Goal: Task Accomplishment & Management: Manage account settings

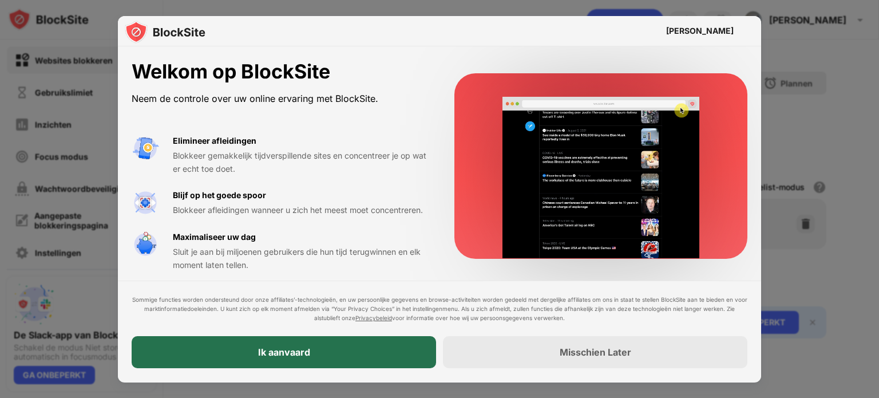
click at [295, 350] on font "Ik aanvaard" at bounding box center [284, 352] width 52 height 11
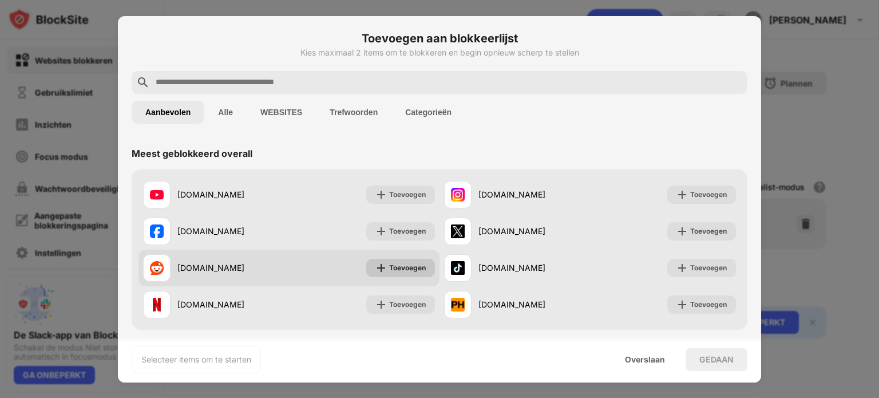
click at [420, 271] on font "Toevoegen" at bounding box center [407, 267] width 37 height 9
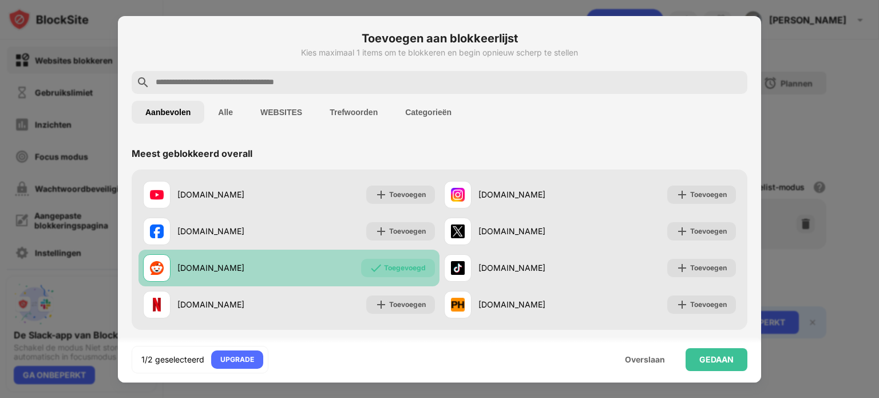
click at [418, 270] on font "Toegevoegd" at bounding box center [405, 267] width 42 height 9
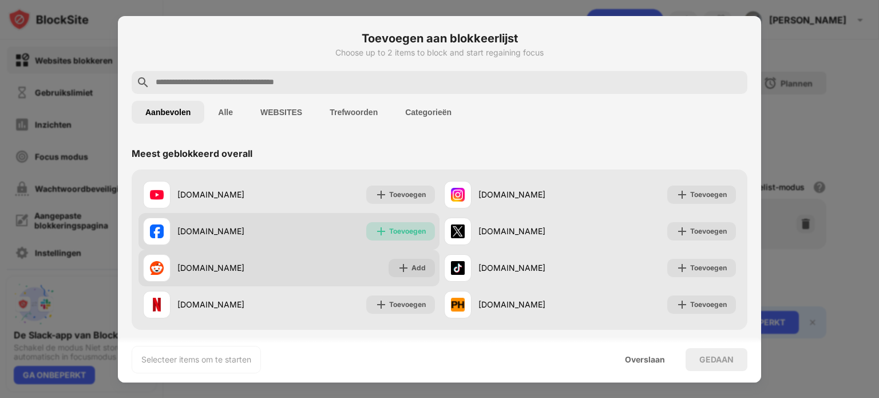
click at [408, 240] on div "Toevoegen" at bounding box center [400, 231] width 69 height 18
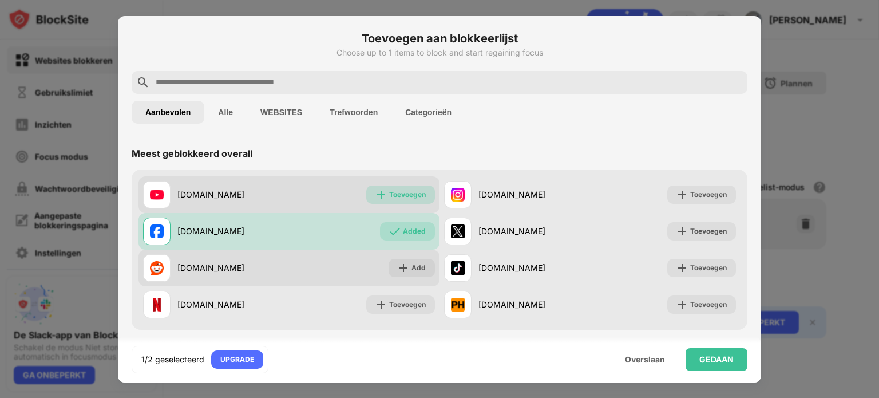
click at [415, 198] on font "Toevoegen" at bounding box center [407, 194] width 37 height 9
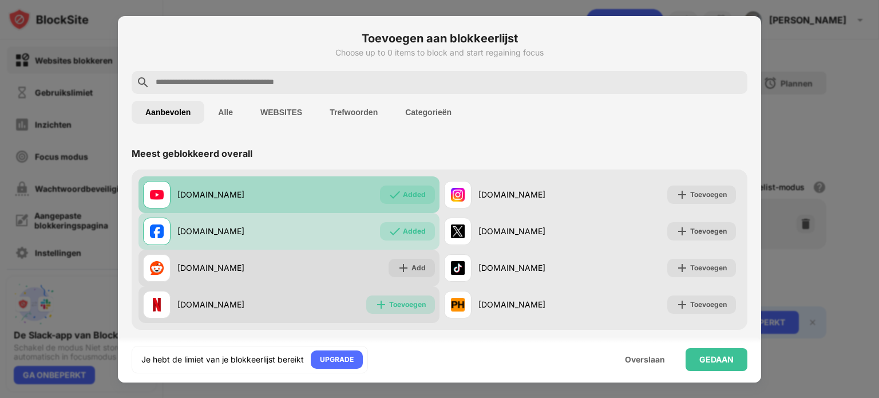
click at [403, 302] on font "Toevoegen" at bounding box center [407, 304] width 37 height 9
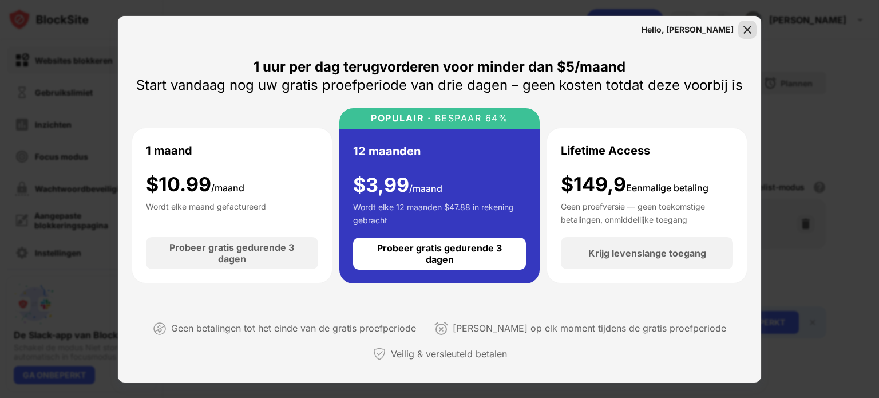
click at [751, 27] on img at bounding box center [747, 29] width 11 height 11
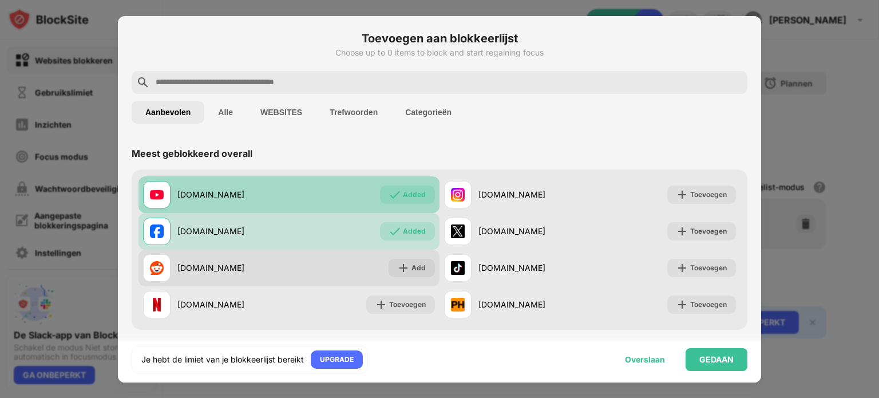
click at [659, 361] on font "Overslaan" at bounding box center [645, 359] width 40 height 10
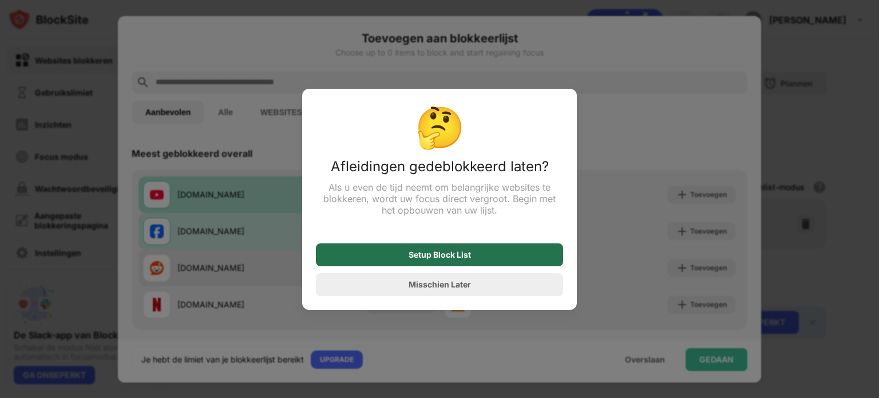
click at [526, 258] on div "Setup Block List" at bounding box center [439, 254] width 247 height 23
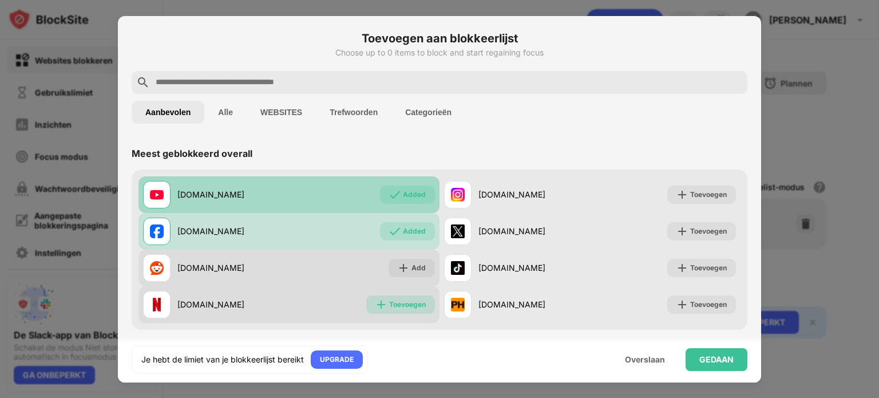
click at [394, 305] on font "Toevoegen" at bounding box center [407, 304] width 37 height 9
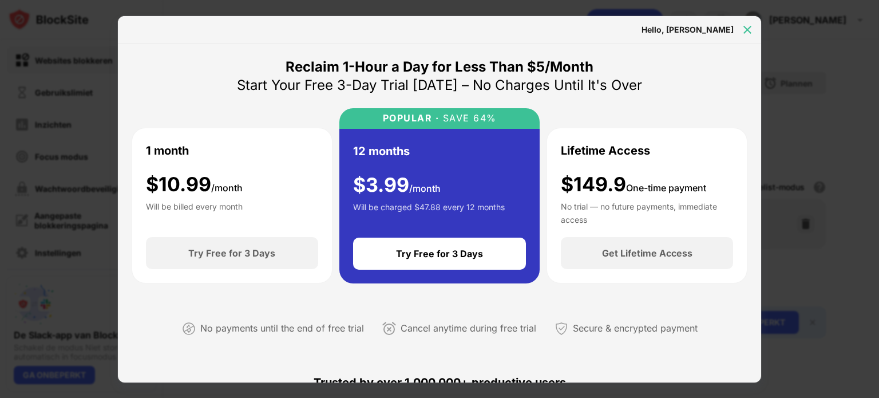
click at [750, 30] on img at bounding box center [747, 29] width 11 height 11
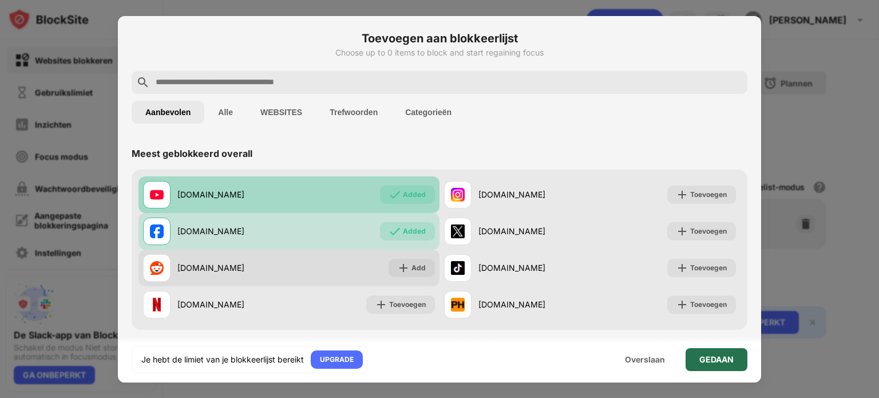
click at [694, 364] on div "GEDAAN" at bounding box center [717, 359] width 62 height 23
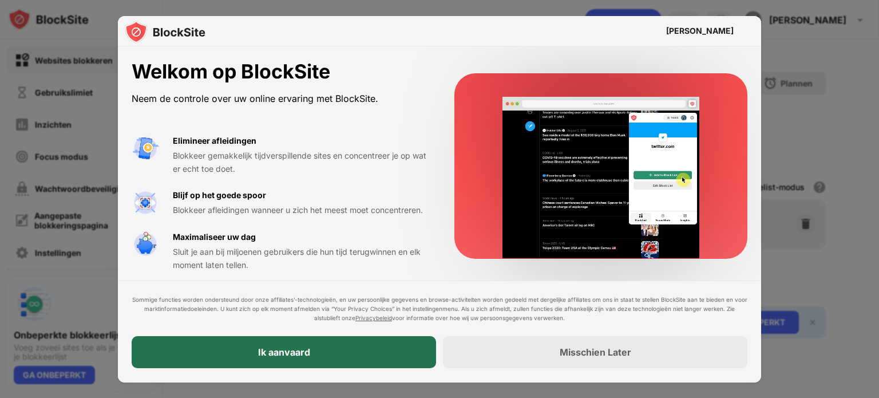
click at [334, 360] on div "Ik aanvaard" at bounding box center [284, 353] width 305 height 32
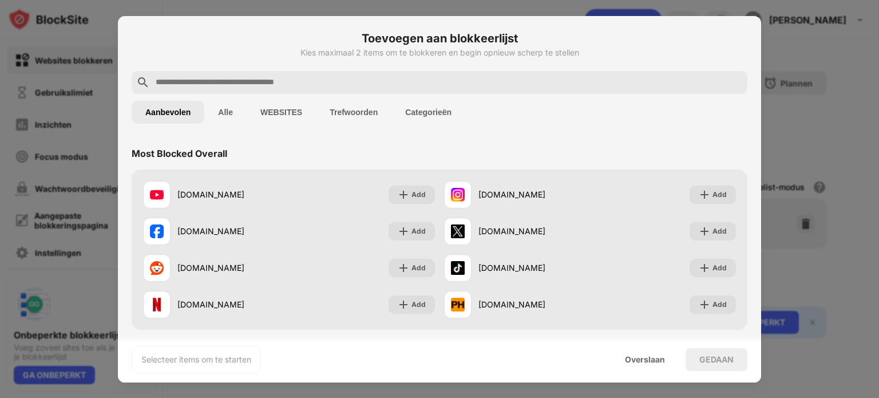
click at [232, 108] on font "Alle" at bounding box center [225, 112] width 15 height 9
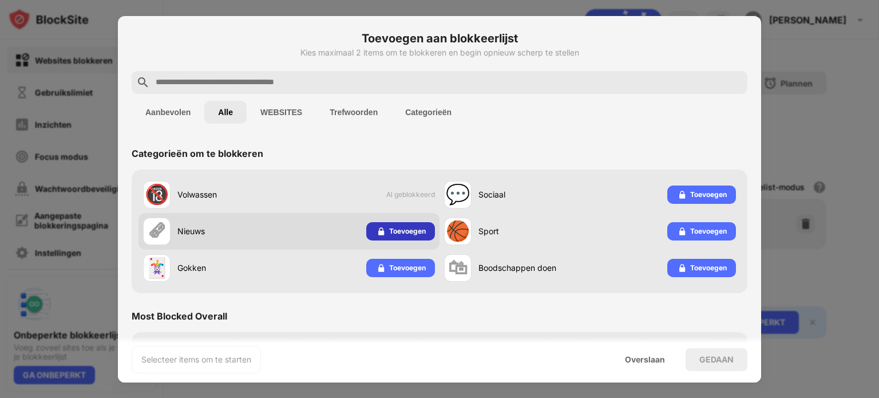
click at [376, 232] on img at bounding box center [381, 231] width 11 height 11
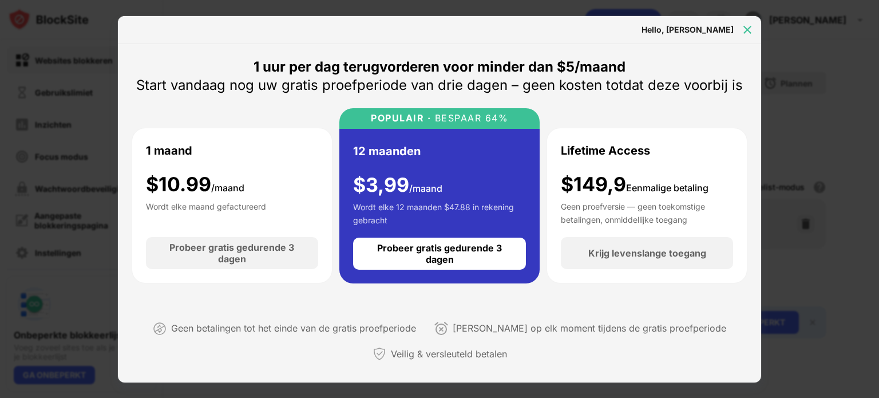
click at [741, 26] on div at bounding box center [748, 30] width 18 height 18
